Goal: Task Accomplishment & Management: Manage account settings

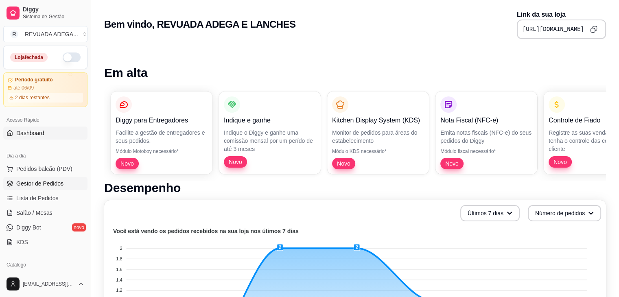
click at [45, 182] on span "Gestor de Pedidos" at bounding box center [39, 183] width 47 height 8
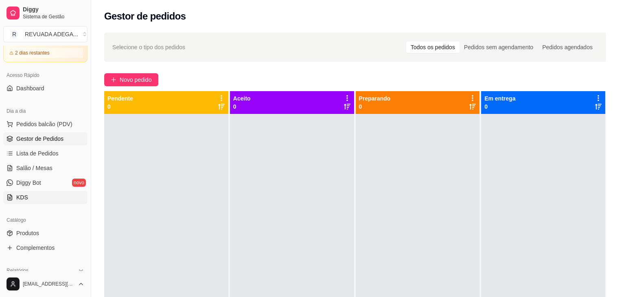
scroll to position [49, 0]
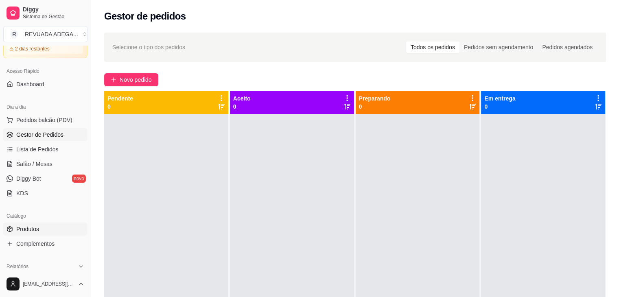
click at [43, 231] on link "Produtos" at bounding box center [45, 229] width 84 height 13
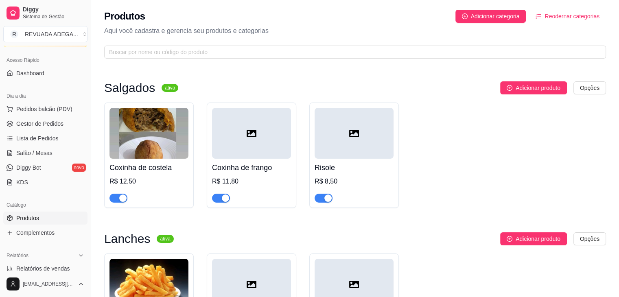
scroll to position [65, 0]
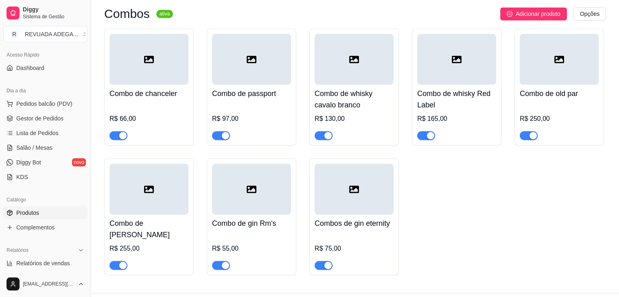
click at [304, 79] on div "Combo de chanceler R$ 66,00 Combo de passport R$ 97,00 Combo de whisky cavalo b…" at bounding box center [355, 151] width 502 height 247
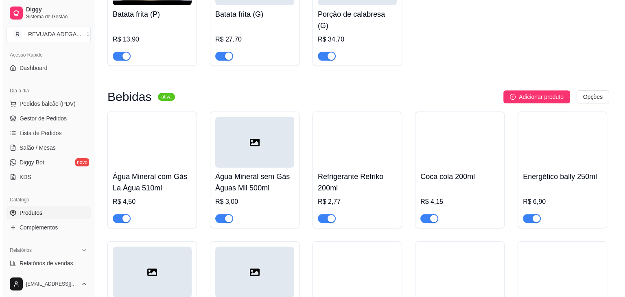
scroll to position [309, 0]
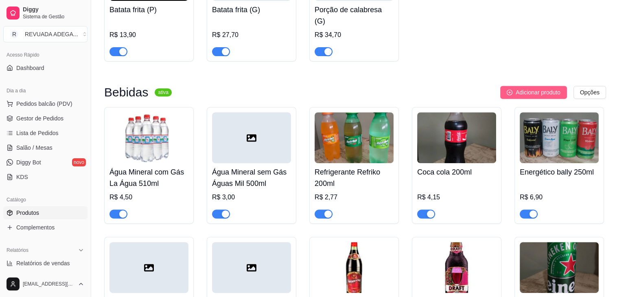
click at [521, 86] on button "Adicionar produto" at bounding box center [533, 92] width 67 height 13
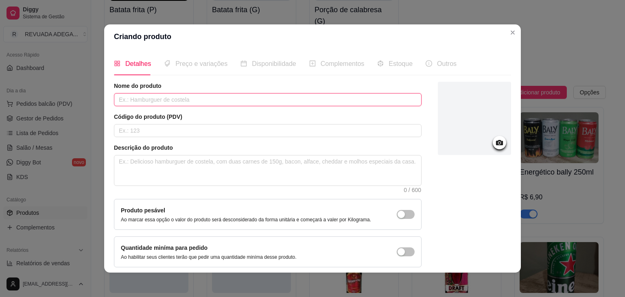
click at [221, 97] on input "text" at bounding box center [268, 99] width 308 height 13
type input "d"
click at [221, 97] on input "Dolly 2L" at bounding box center [268, 99] width 308 height 13
type input "Dolly 2L."
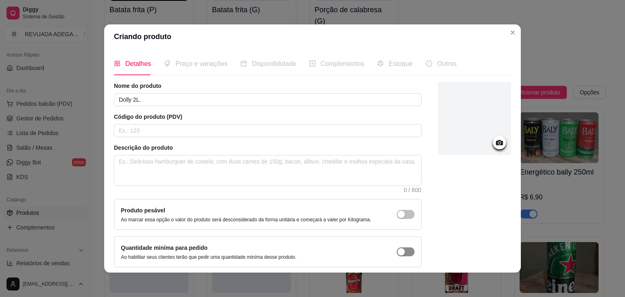
click at [397, 218] on div "button" at bounding box center [400, 214] width 7 height 7
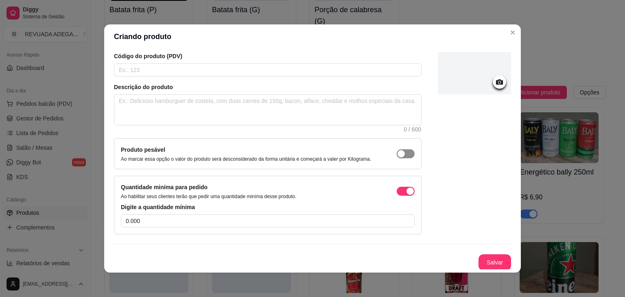
scroll to position [2, 0]
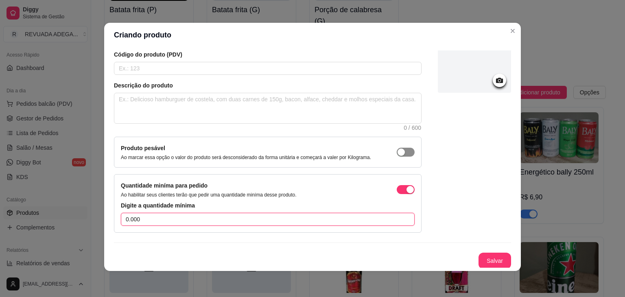
click at [395, 217] on input "0.000" at bounding box center [268, 219] width 294 height 13
type input "1"
click at [491, 265] on button "Salvar" at bounding box center [495, 261] width 32 height 16
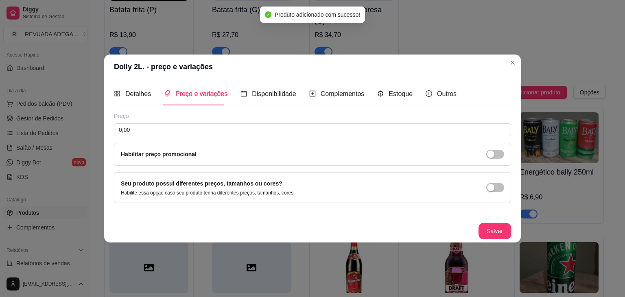
scroll to position [0, 0]
click at [181, 123] on div "Preço 0,00 Habilitar preço promocional" at bounding box center [312, 139] width 397 height 54
drag, startPoint x: 181, startPoint y: 123, endPoint x: 168, endPoint y: 130, distance: 15.1
click at [168, 130] on div "Preço 0,00 Habilitar preço promocional" at bounding box center [312, 139] width 397 height 54
click at [168, 130] on input "0,00" at bounding box center [312, 129] width 397 height 13
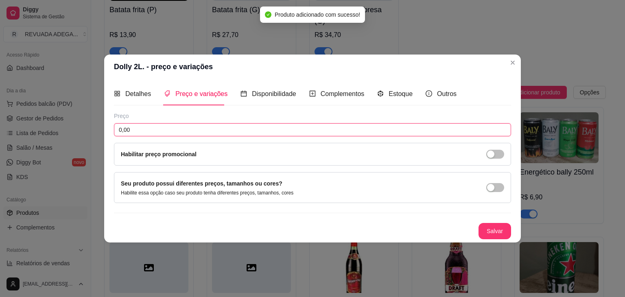
click at [168, 130] on input "0,00" at bounding box center [312, 129] width 397 height 13
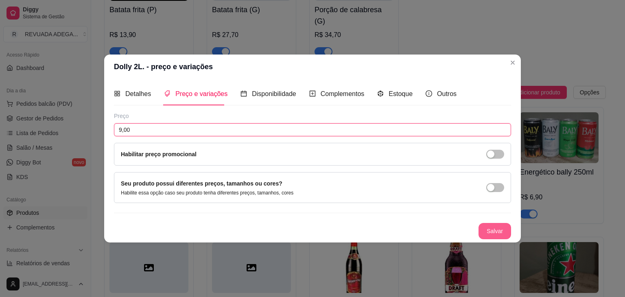
type input "9,00"
click at [503, 231] on button "Salvar" at bounding box center [495, 231] width 32 height 16
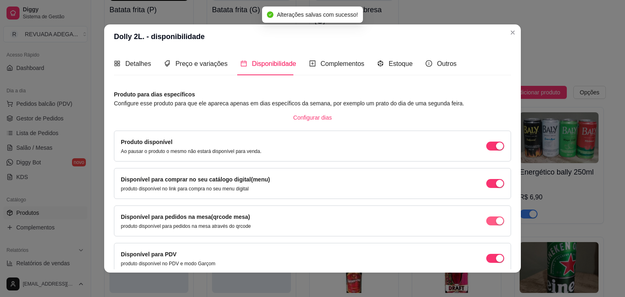
drag, startPoint x: 475, startPoint y: 218, endPoint x: 483, endPoint y: 223, distance: 9.1
click at [483, 223] on div "Disponível para pedidos na mesa(qrcode mesa) produto disponível para pedidos na…" at bounding box center [312, 220] width 383 height 17
click at [486, 151] on span "button" at bounding box center [495, 146] width 18 height 9
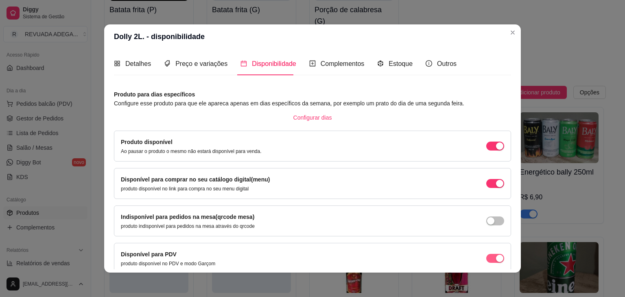
click at [486, 151] on span "button" at bounding box center [495, 146] width 18 height 9
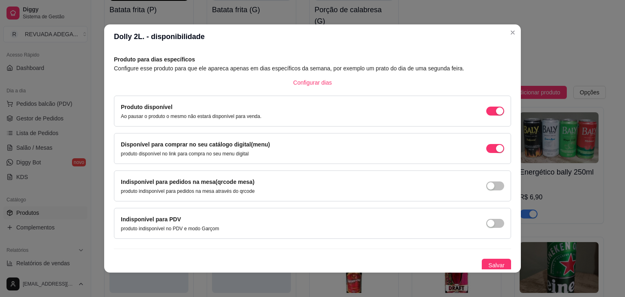
scroll to position [2, 0]
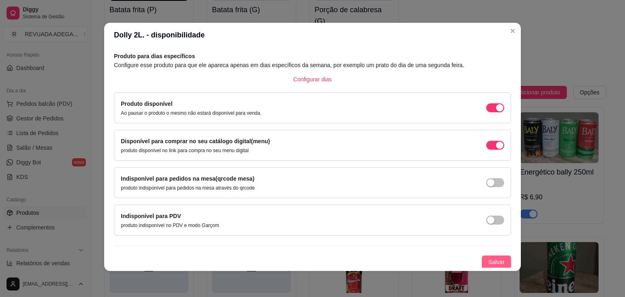
click at [488, 260] on span "Salvar" at bounding box center [496, 262] width 16 height 9
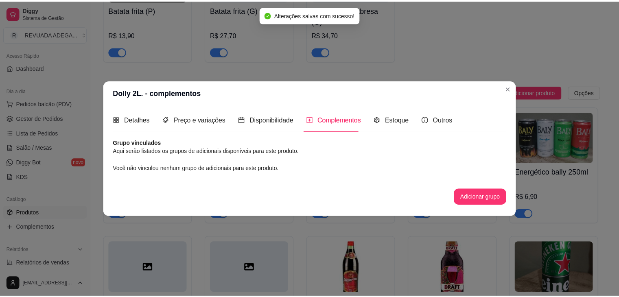
scroll to position [0, 0]
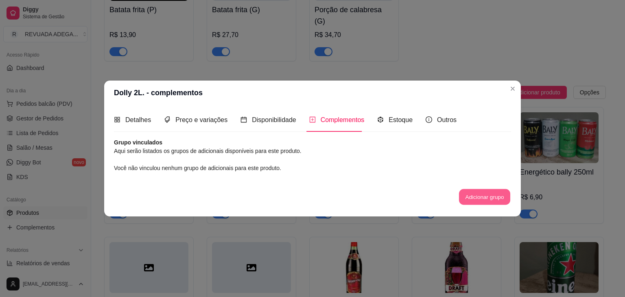
click at [486, 197] on button "Adicionar grupo" at bounding box center [484, 197] width 51 height 16
click at [426, 123] on span at bounding box center [429, 119] width 7 height 7
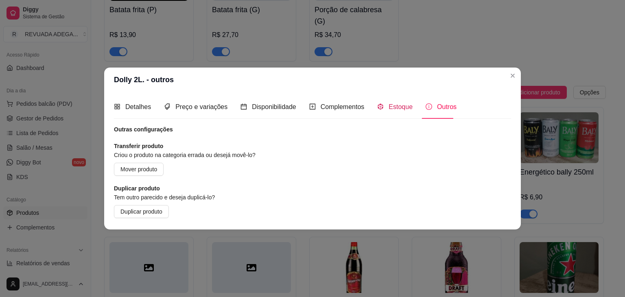
click at [380, 109] on icon "code-sandbox" at bounding box center [380, 106] width 7 height 7
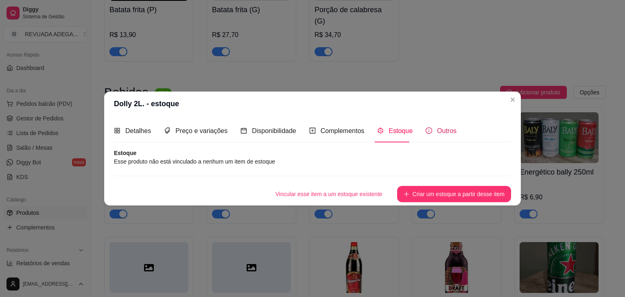
click at [437, 127] on span "Outros" at bounding box center [447, 130] width 20 height 7
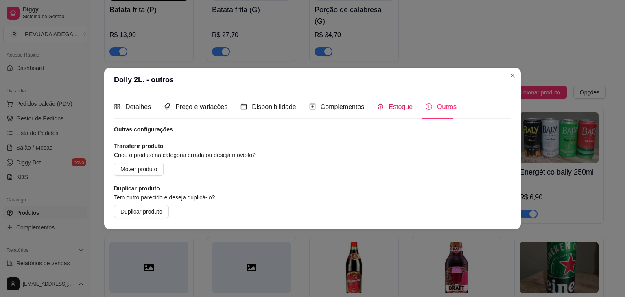
click at [394, 109] on span "Estoque" at bounding box center [401, 106] width 24 height 7
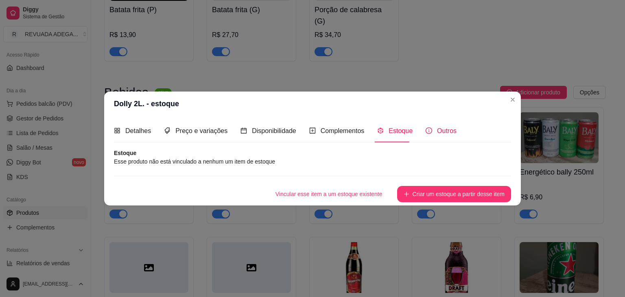
click at [428, 126] on div "Outros" at bounding box center [441, 131] width 31 height 10
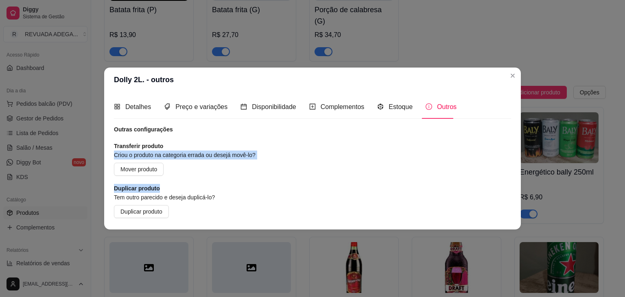
drag, startPoint x: 306, startPoint y: 179, endPoint x: 500, endPoint y: 143, distance: 197.3
click at [500, 143] on div "Outras configurações Transferir produto Criou o produto na categoria errada ou …" at bounding box center [312, 171] width 397 height 93
click at [396, 154] on div "Outras configurações Transferir produto Criou o produto na categoria errada ou …" at bounding box center [312, 171] width 397 height 93
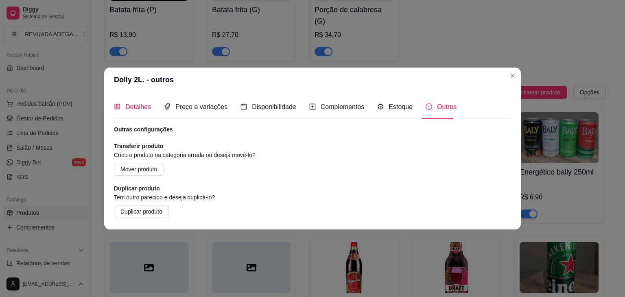
click at [138, 106] on span "Detalhes" at bounding box center [138, 106] width 26 height 7
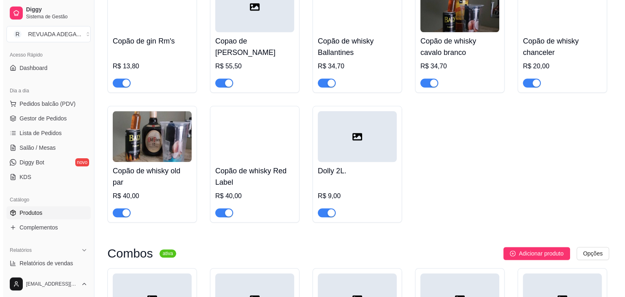
scroll to position [813, 0]
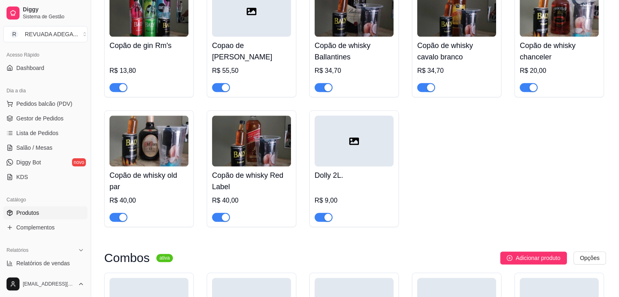
click at [355, 166] on div "Dolly 2L. R$ 9,00" at bounding box center [353, 193] width 79 height 55
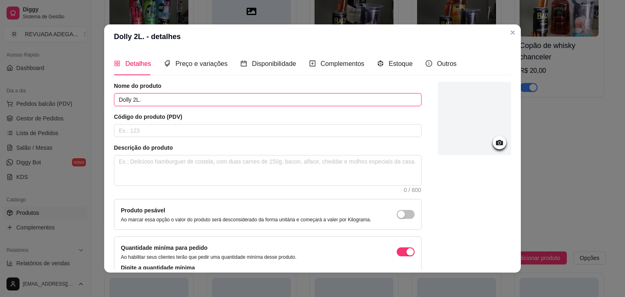
click at [129, 99] on input "Dolly 2L." at bounding box center [268, 99] width 308 height 13
type input "[PERSON_NAME] 2L."
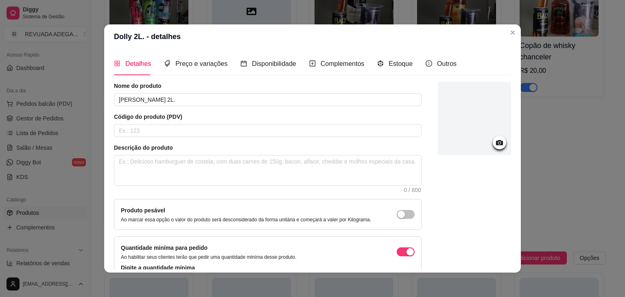
click at [438, 217] on div at bounding box center [474, 188] width 73 height 213
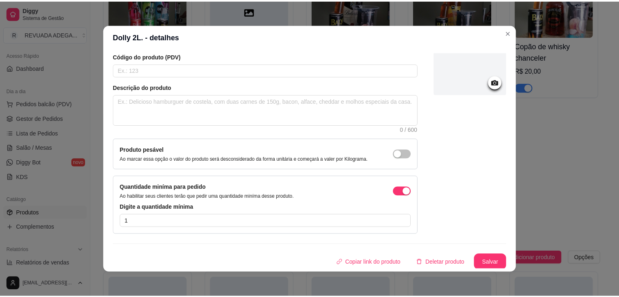
scroll to position [2, 0]
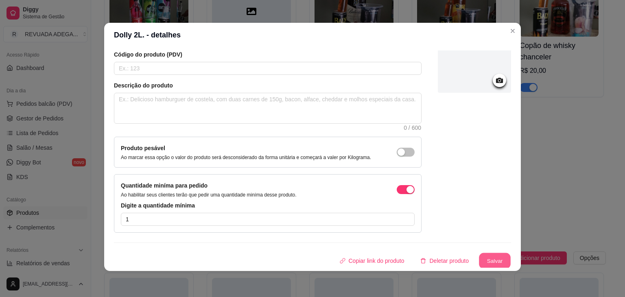
click at [495, 254] on button "Salvar" at bounding box center [495, 261] width 32 height 16
click at [490, 259] on button "Salvar" at bounding box center [495, 261] width 32 height 16
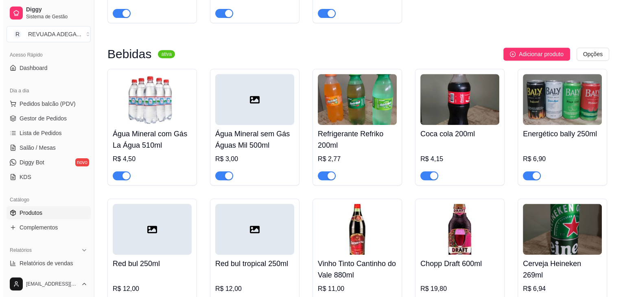
scroll to position [325, 0]
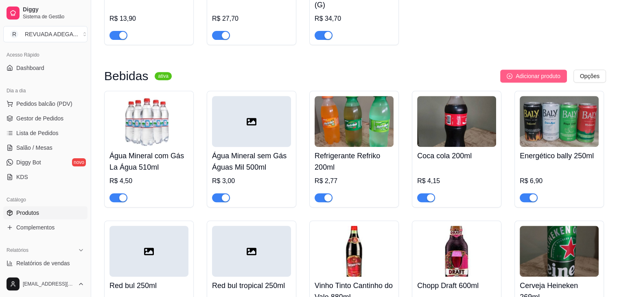
click at [524, 72] on span "Adicionar produto" at bounding box center [537, 76] width 45 height 9
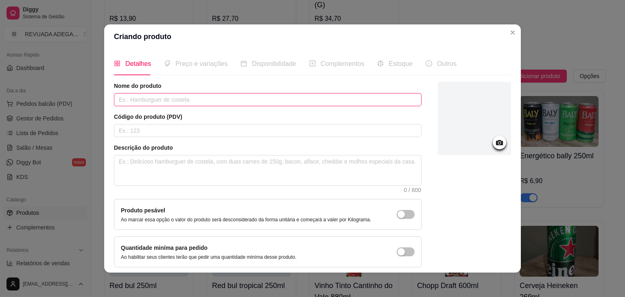
click at [264, 97] on input "text" at bounding box center [268, 99] width 308 height 13
click at [131, 100] on input "[PERSON_NAME]" at bounding box center [268, 99] width 308 height 13
click at [157, 102] on input "[PERSON_NAME]" at bounding box center [268, 99] width 308 height 13
type input "[PERSON_NAME] 2L."
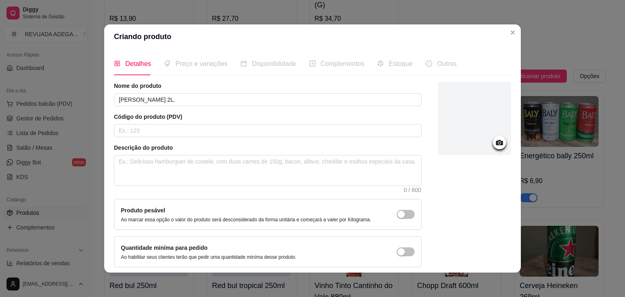
click at [397, 148] on article "Descrição do produto" at bounding box center [268, 148] width 308 height 8
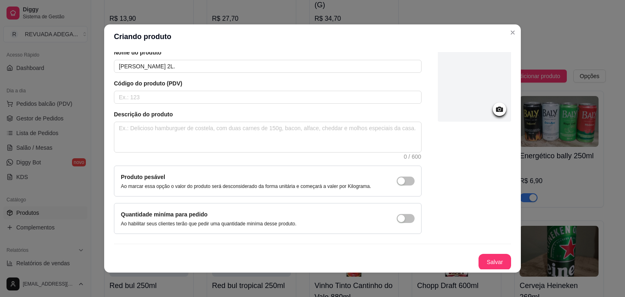
scroll to position [2, 0]
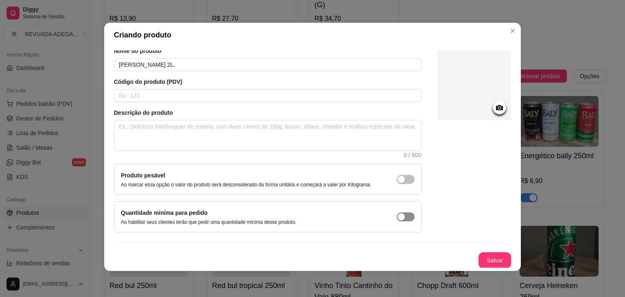
drag, startPoint x: 389, startPoint y: 220, endPoint x: 394, endPoint y: 216, distance: 6.9
click at [394, 216] on div "Quantidade miníma para pedido Ao habilitar seus clientes terão que pedir uma qu…" at bounding box center [268, 216] width 294 height 17
click at [397, 183] on div "button" at bounding box center [400, 179] width 7 height 7
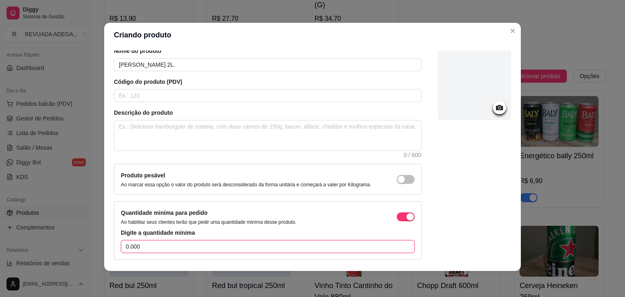
click at [315, 244] on input "0.000" at bounding box center [268, 246] width 294 height 13
type input "1"
click at [482, 202] on div at bounding box center [474, 153] width 73 height 213
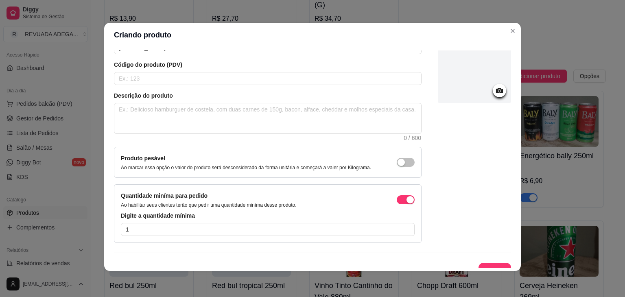
scroll to position [61, 0]
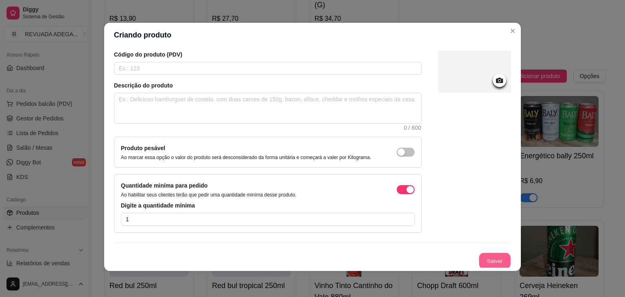
click at [479, 253] on button "Salvar" at bounding box center [495, 261] width 32 height 16
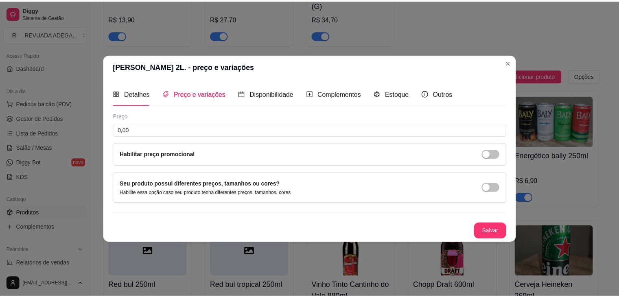
scroll to position [0, 0]
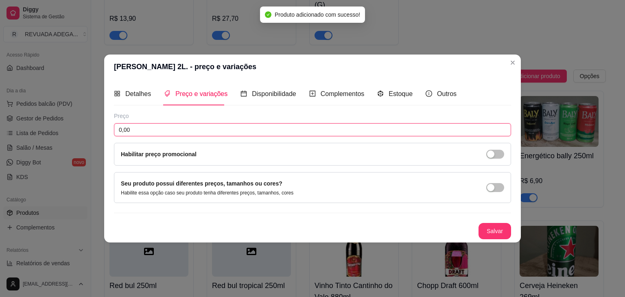
click at [150, 127] on input "0,00" at bounding box center [312, 129] width 397 height 13
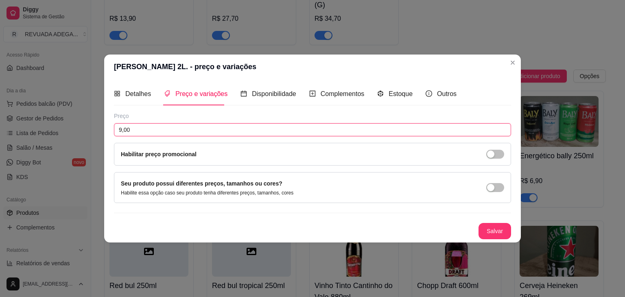
type input "9,00"
click at [491, 229] on button "Salvar" at bounding box center [495, 231] width 32 height 16
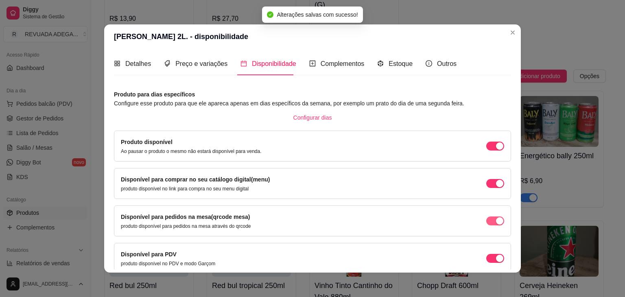
click at [496, 150] on div "button" at bounding box center [499, 145] width 7 height 7
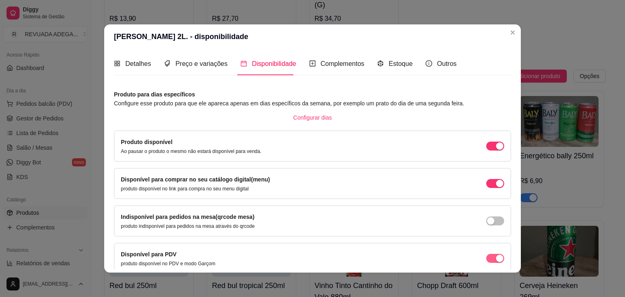
click at [496, 150] on div "button" at bounding box center [499, 145] width 7 height 7
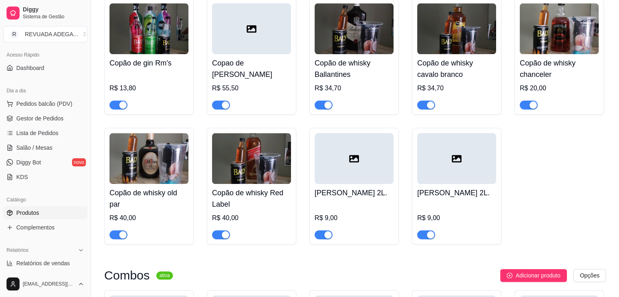
scroll to position [797, 0]
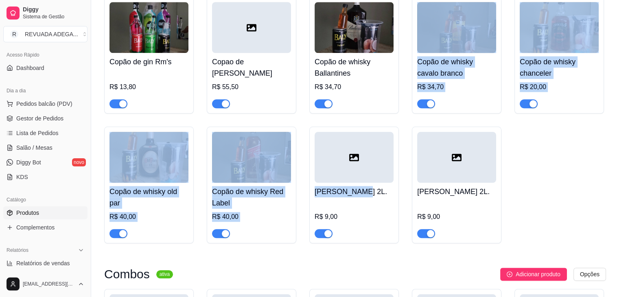
drag, startPoint x: 356, startPoint y: 179, endPoint x: 345, endPoint y: 100, distance: 79.7
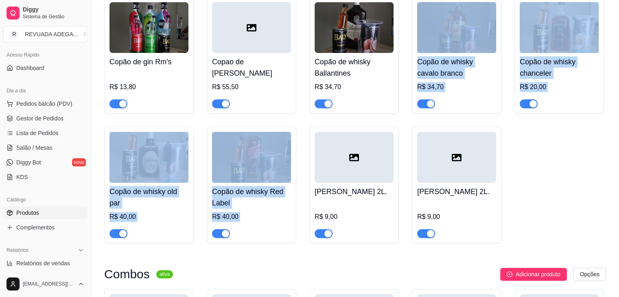
drag, startPoint x: 359, startPoint y: 169, endPoint x: 379, endPoint y: 104, distance: 68.1
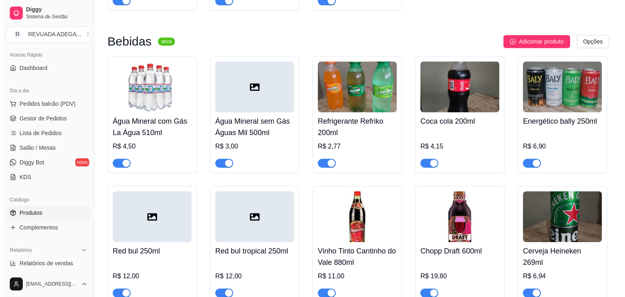
scroll to position [374, 0]
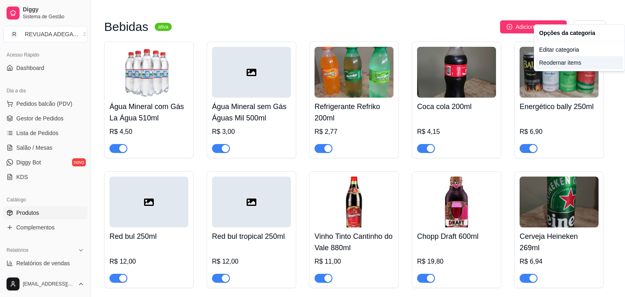
click at [559, 64] on div "Reodernar items" at bounding box center [579, 62] width 87 height 13
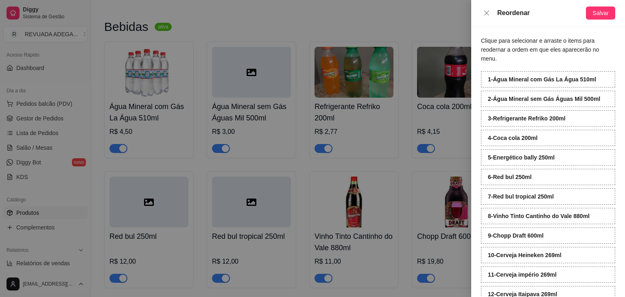
click at [618, 244] on div "Clique para selecionar e arraste o items para reodernar a ordem em que eles apa…" at bounding box center [548, 161] width 154 height 271
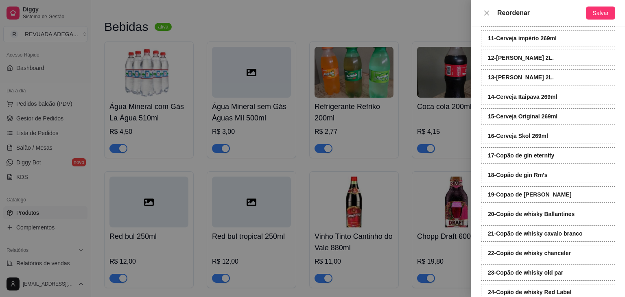
click at [618, 119] on div "Clique para selecionar e arraste o items para reodernar a ordem em que eles apa…" at bounding box center [548, 161] width 154 height 271
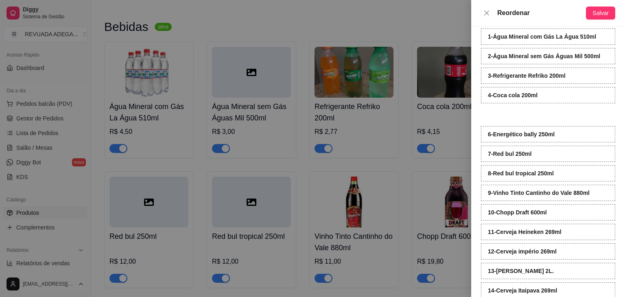
scroll to position [24, 0]
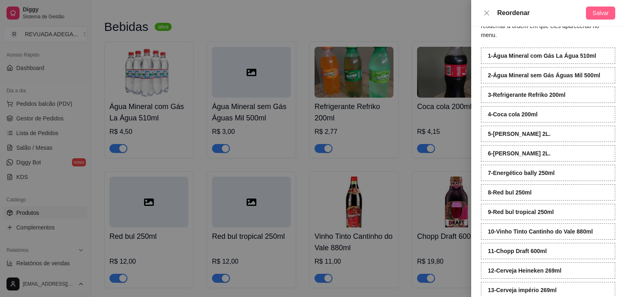
click at [604, 11] on span "Salvar" at bounding box center [600, 13] width 16 height 9
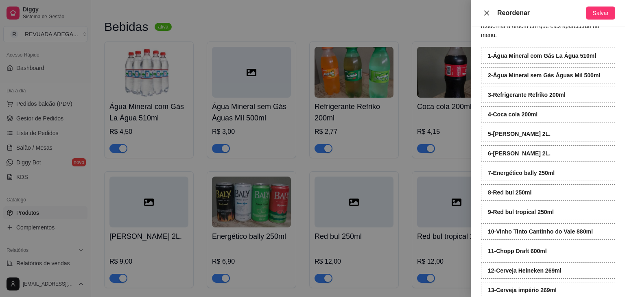
click at [485, 12] on icon "close" at bounding box center [486, 12] width 5 height 5
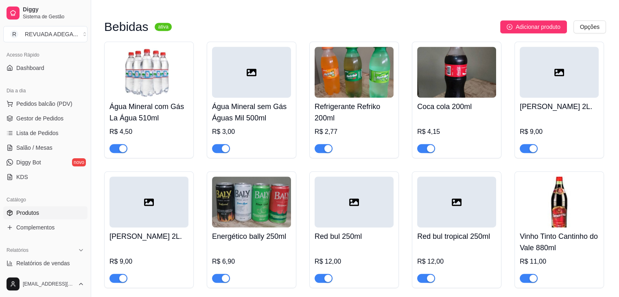
click at [345, 189] on div at bounding box center [353, 202] width 79 height 51
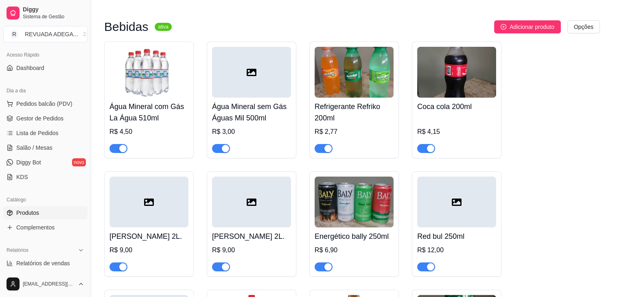
click at [345, 189] on div "Descrição do produto 0 / 600" at bounding box center [264, 169] width 312 height 50
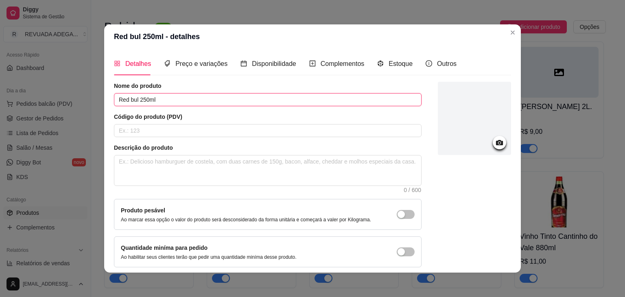
click at [137, 101] on input "Red bul 250ml" at bounding box center [268, 99] width 308 height 13
type input "Red bul tradicional 250ml"
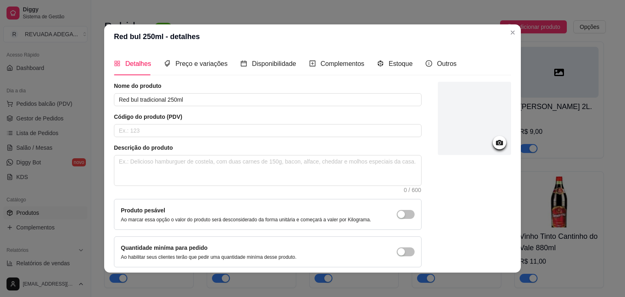
click at [457, 239] on div at bounding box center [474, 175] width 73 height 186
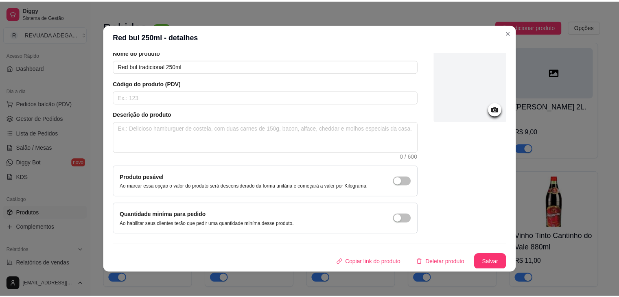
scroll to position [2, 0]
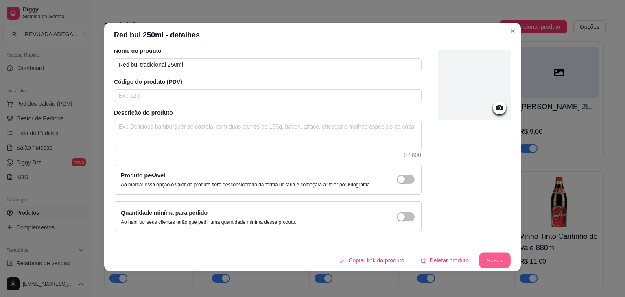
click at [501, 259] on div "Copiar link do produto Deletar produto Salvar" at bounding box center [312, 260] width 397 height 16
click at [479, 262] on button "Salvar" at bounding box center [495, 261] width 32 height 16
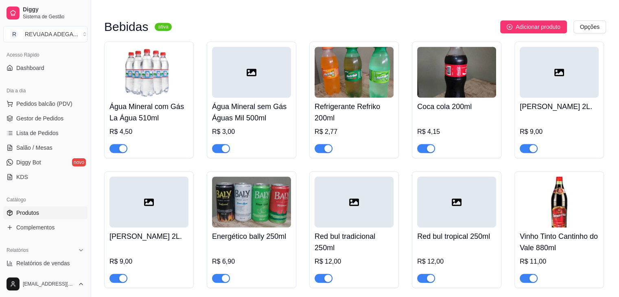
click at [345, 20] on div "Adicionar produto Opções" at bounding box center [392, 26] width 428 height 13
